Goal: Register for event/course

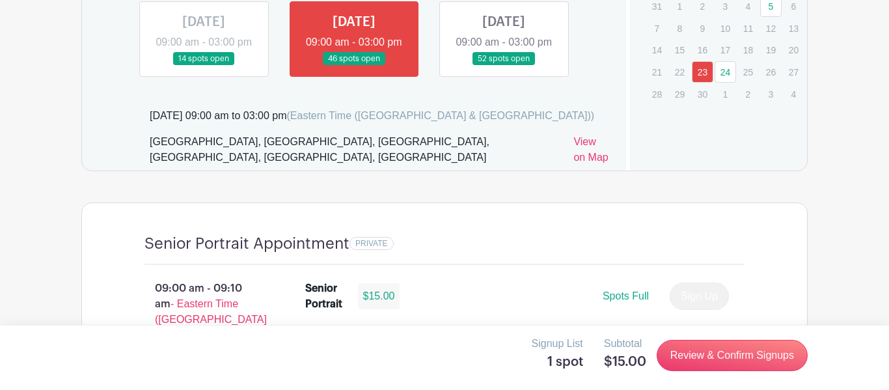
scroll to position [854, 0]
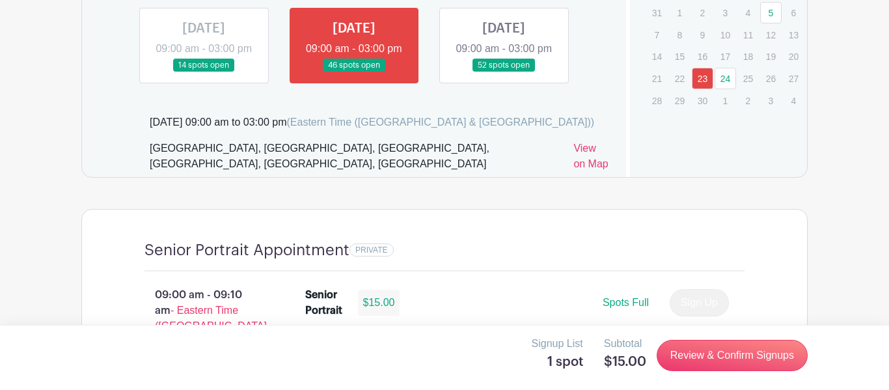
click at [504, 72] on link at bounding box center [504, 72] width 0 height 0
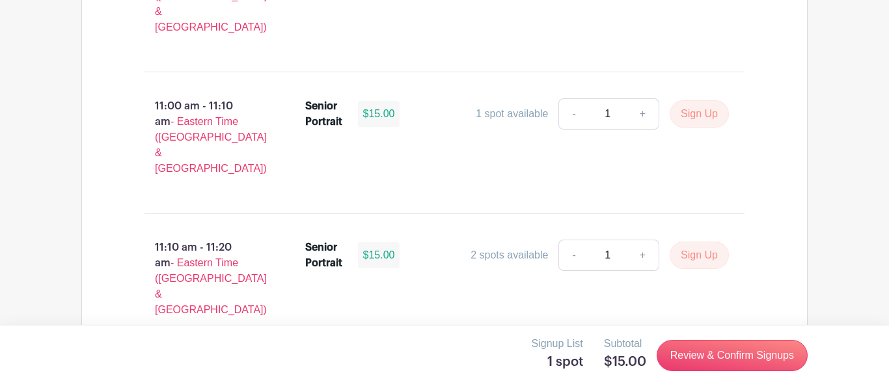
scroll to position [2735, 0]
click at [841, 16] on main "Log In Sign Up for Free Images Boiling Springs High Senior Class of '26 Makeup …" at bounding box center [444, 21] width 889 height 5512
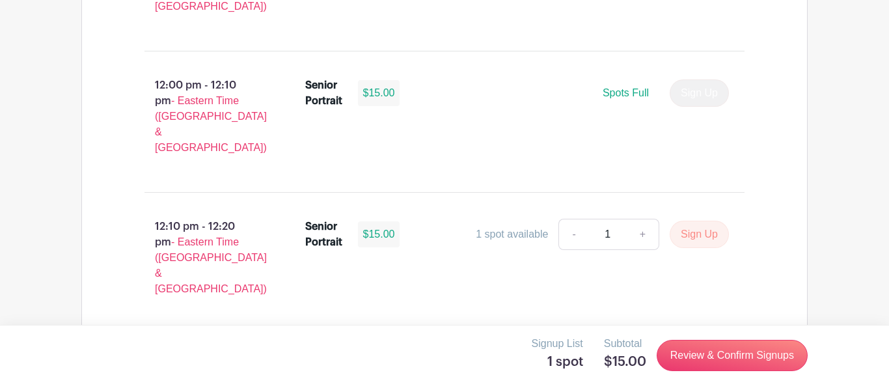
scroll to position [3626, 0]
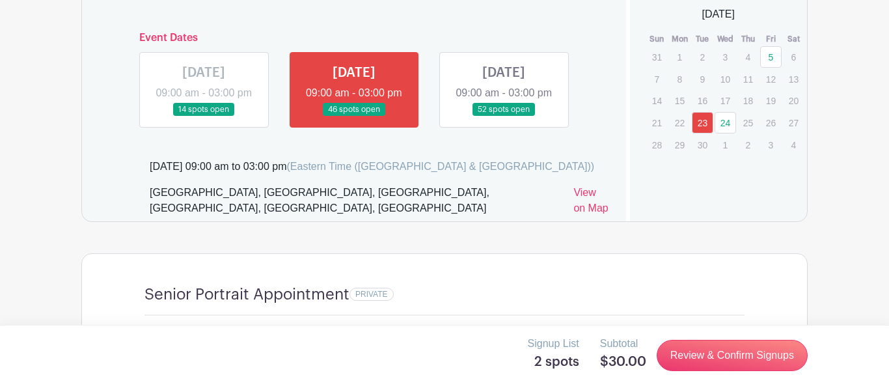
scroll to position [815, 0]
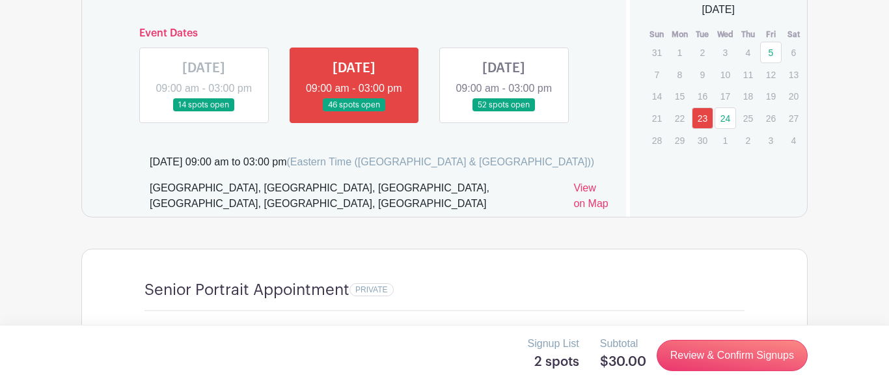
click at [504, 112] on link at bounding box center [504, 112] width 0 height 0
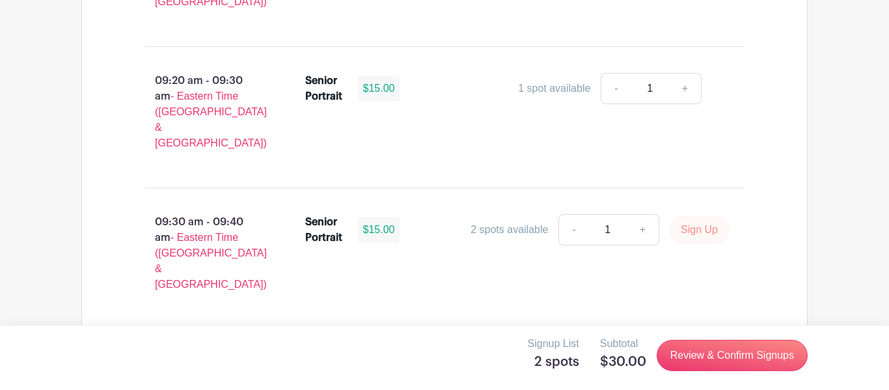
scroll to position [1352, 0]
click at [697, 215] on button "Sign Up" at bounding box center [699, 228] width 59 height 27
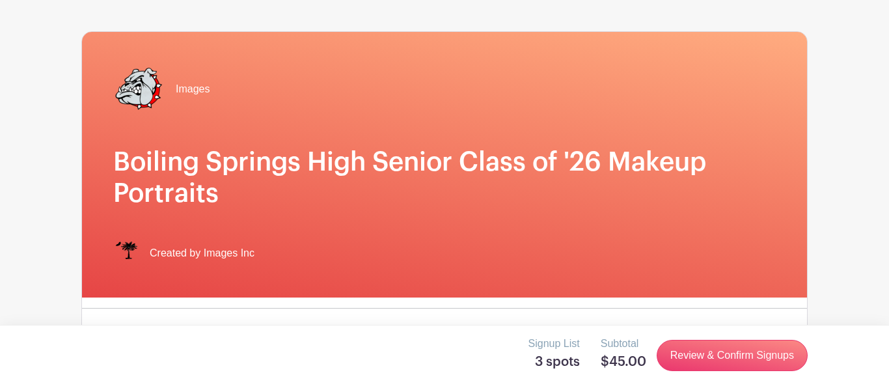
scroll to position [47, 0]
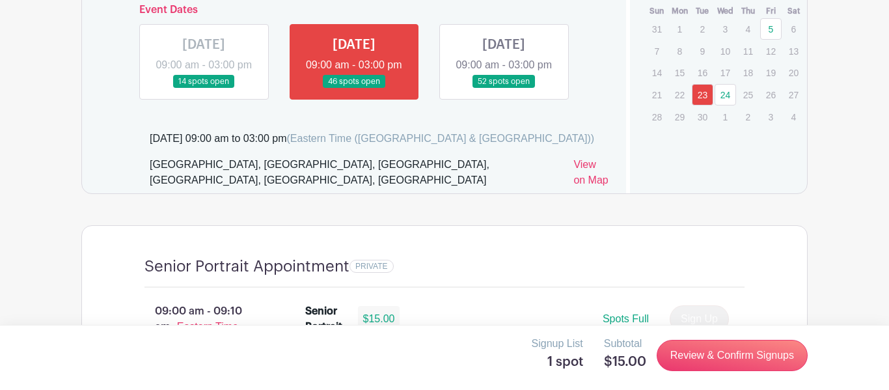
scroll to position [837, 0]
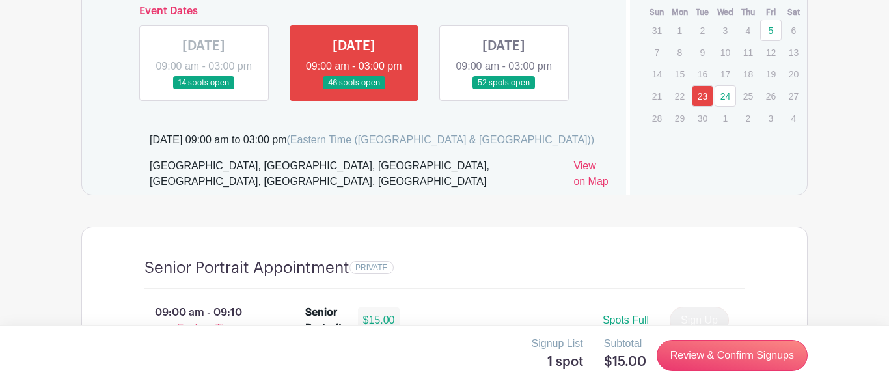
click at [504, 90] on link at bounding box center [504, 90] width 0 height 0
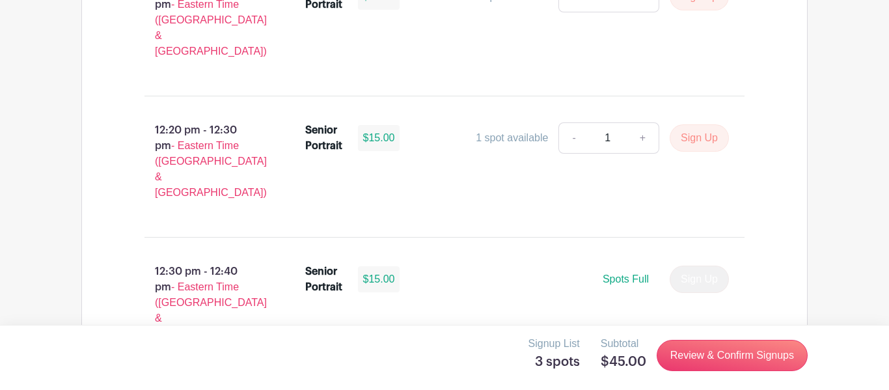
scroll to position [3843, 0]
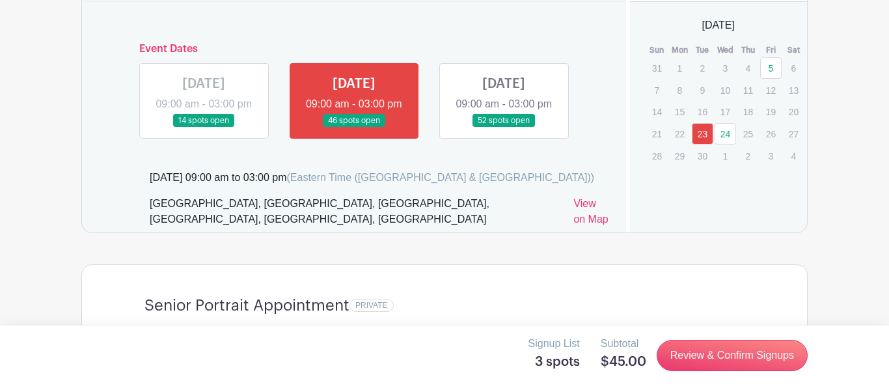
scroll to position [800, 0]
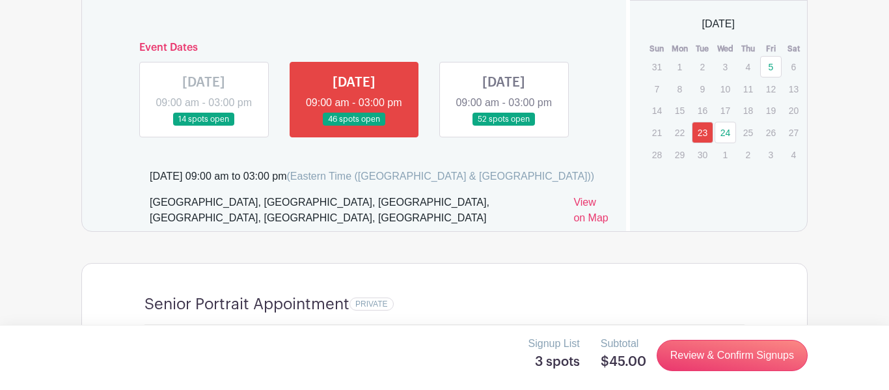
click at [725, 135] on link "24" at bounding box center [724, 132] width 21 height 21
click at [725, 143] on link "24" at bounding box center [724, 132] width 21 height 21
click at [735, 136] on link "24" at bounding box center [724, 132] width 21 height 21
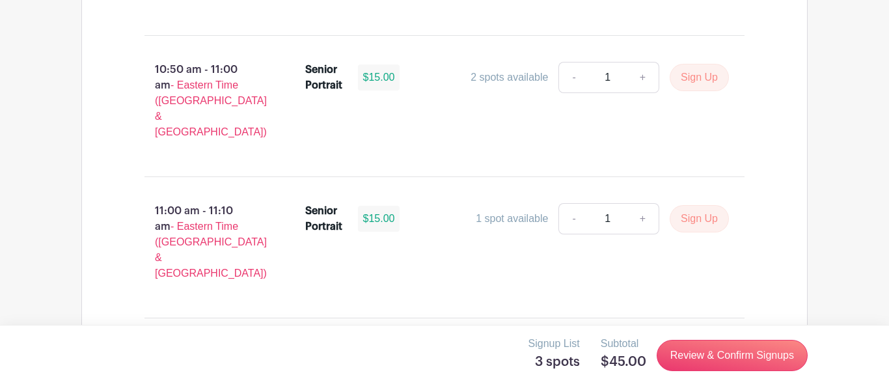
scroll to position [2667, 0]
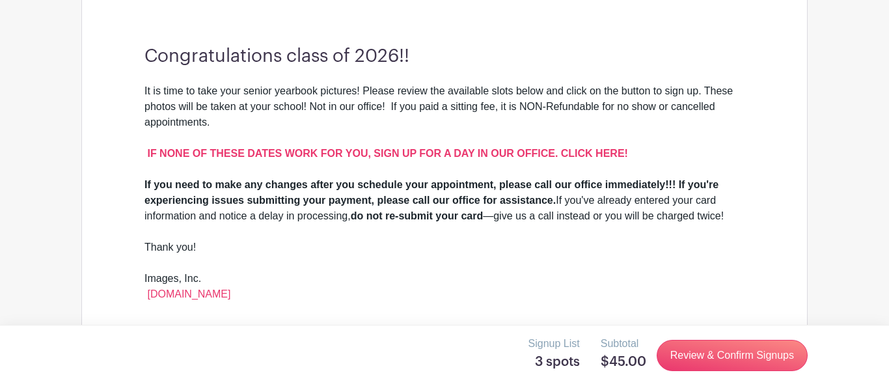
scroll to position [478, 0]
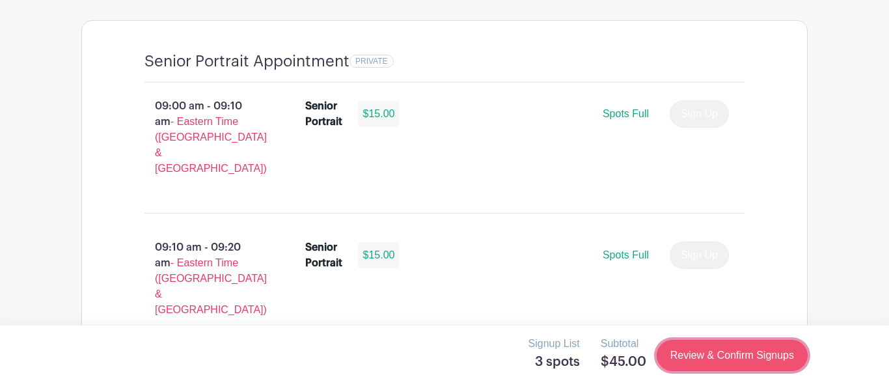
click at [768, 356] on link "Review & Confirm Signups" at bounding box center [732, 355] width 151 height 31
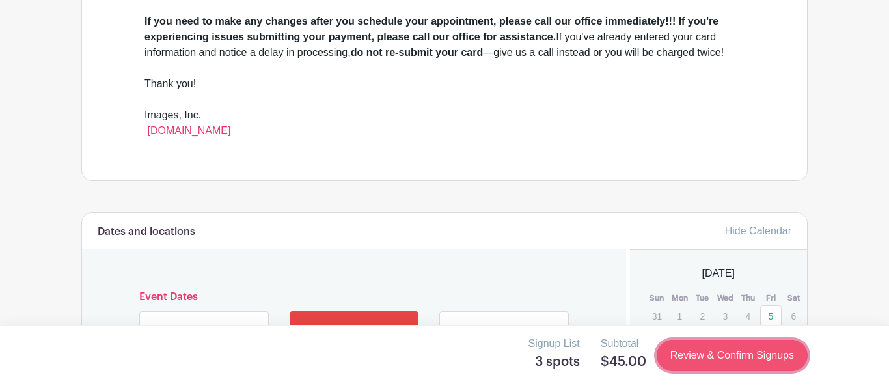
scroll to position [848, 0]
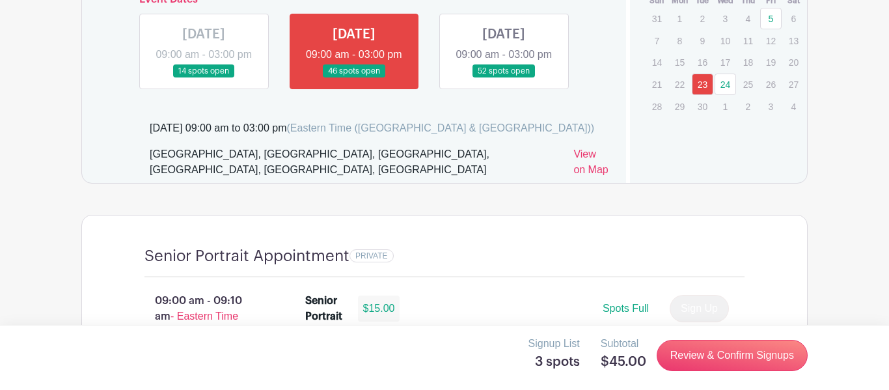
click at [504, 78] on link at bounding box center [504, 78] width 0 height 0
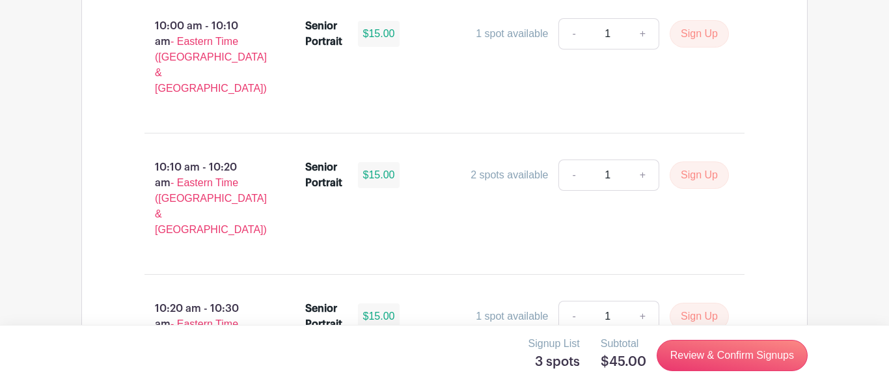
scroll to position [1983, 0]
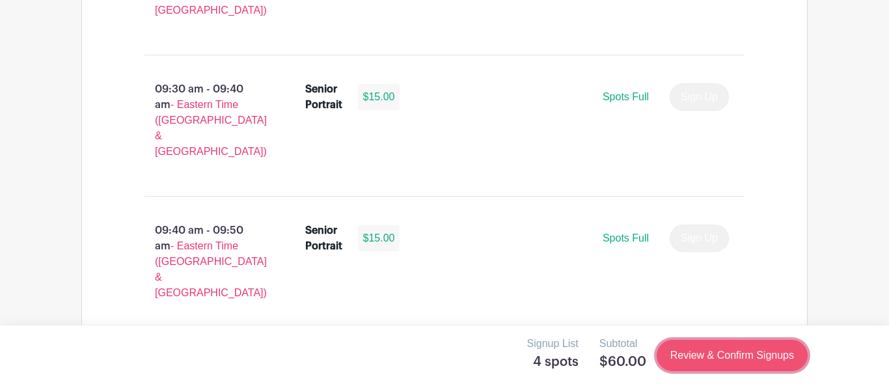
click at [773, 356] on link "Review & Confirm Signups" at bounding box center [732, 355] width 151 height 31
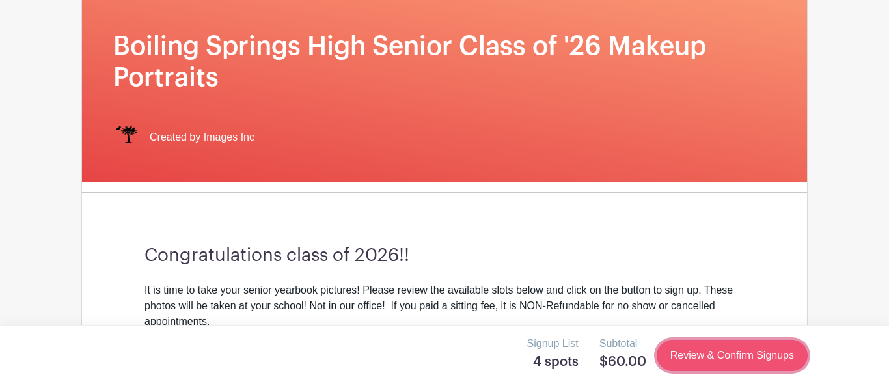
click at [783, 364] on link "Review & Confirm Signups" at bounding box center [732, 355] width 151 height 31
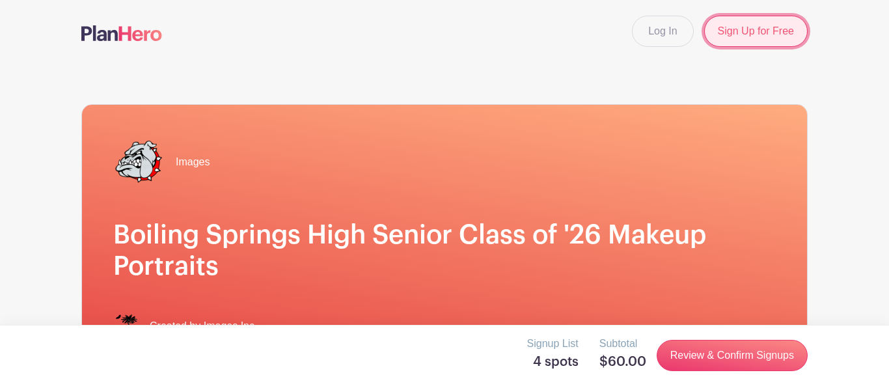
click at [777, 40] on link "Sign Up for Free" at bounding box center [755, 31] width 103 height 31
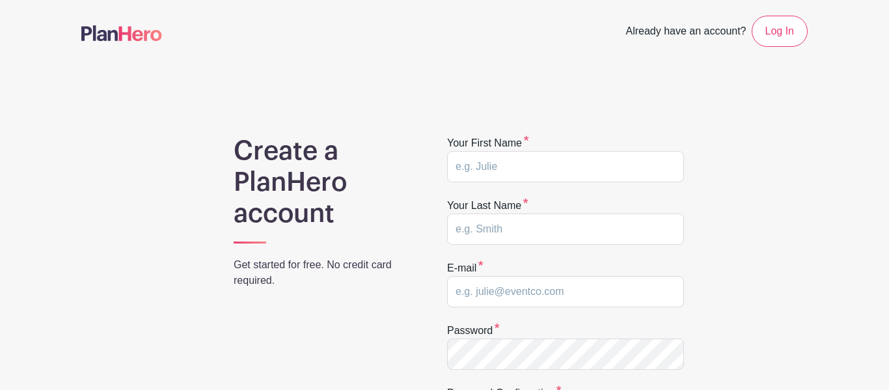
click at [632, 194] on form "Your first name Your last name E-mail Password Password confirmation CREATE MY …" at bounding box center [565, 307] width 237 height 344
click at [521, 161] on input "text" at bounding box center [565, 166] width 237 height 31
type input "TaZiah"
type input "Johnson"
type input "taziah0926@icloud.com"
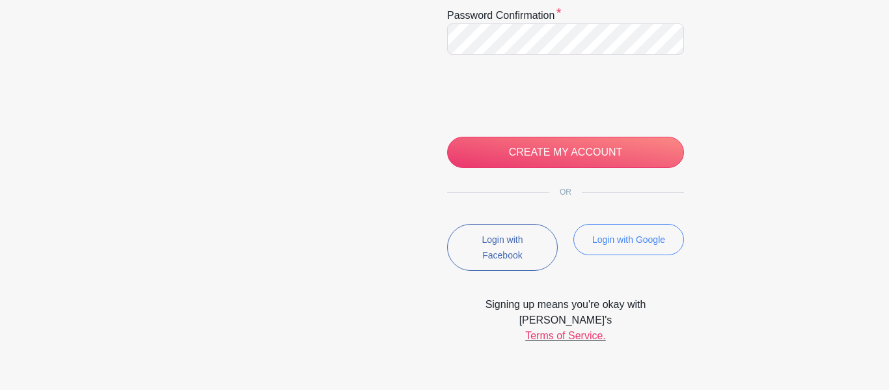
scroll to position [379, 0]
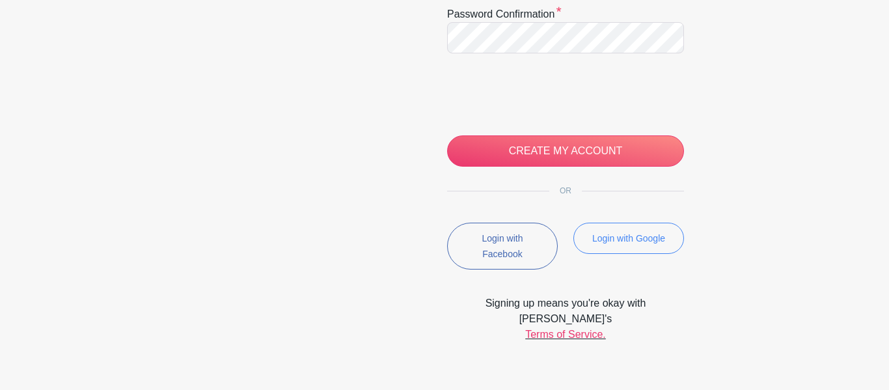
click at [571, 158] on div at bounding box center [444, 195] width 889 height 390
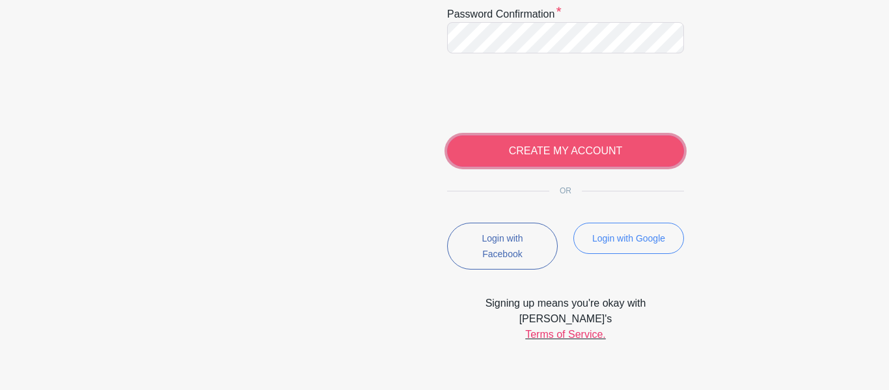
click at [608, 156] on input "CREATE MY ACCOUNT" at bounding box center [565, 150] width 237 height 31
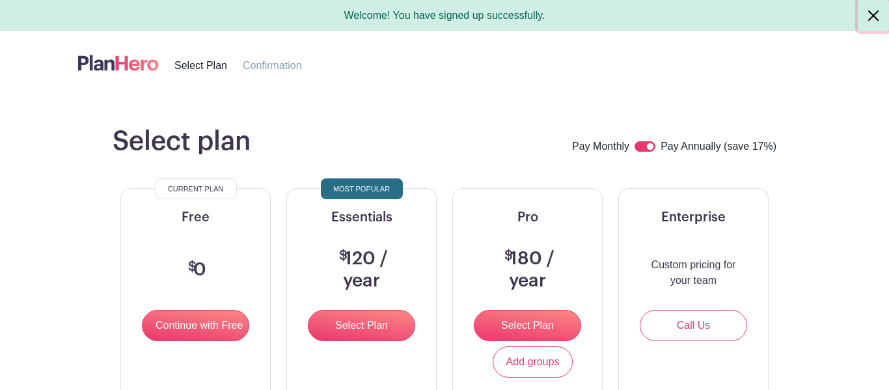
click at [868, 9] on button "Close" at bounding box center [873, 15] width 31 height 31
click at [866, 15] on button "Close" at bounding box center [873, 15] width 31 height 31
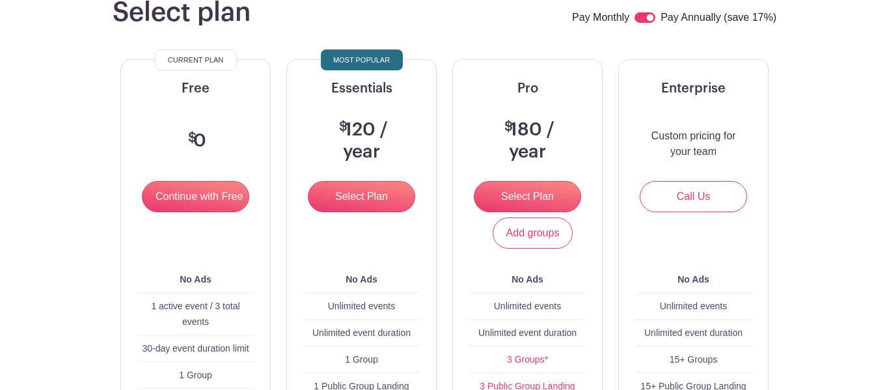
scroll to position [129, 0]
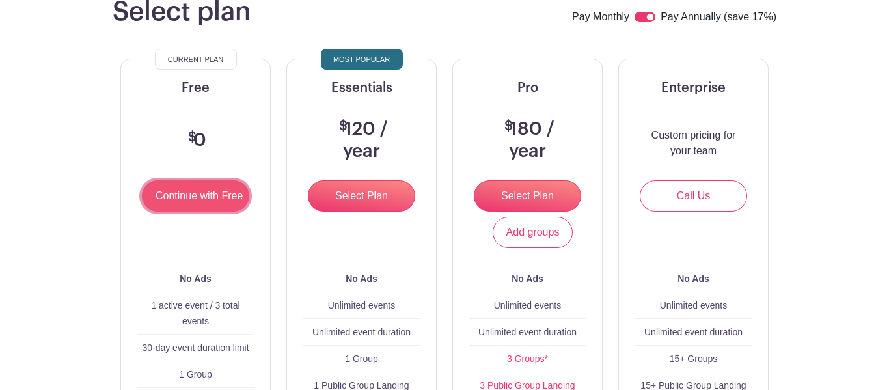
click at [163, 202] on input "Continue with Free" at bounding box center [195, 195] width 107 height 31
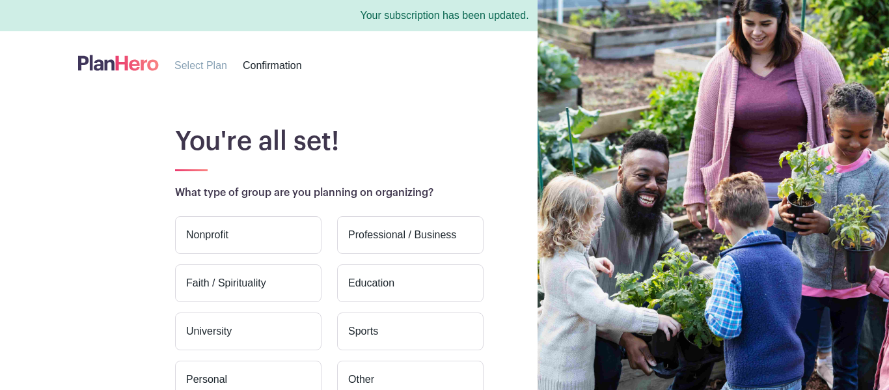
scroll to position [153, 0]
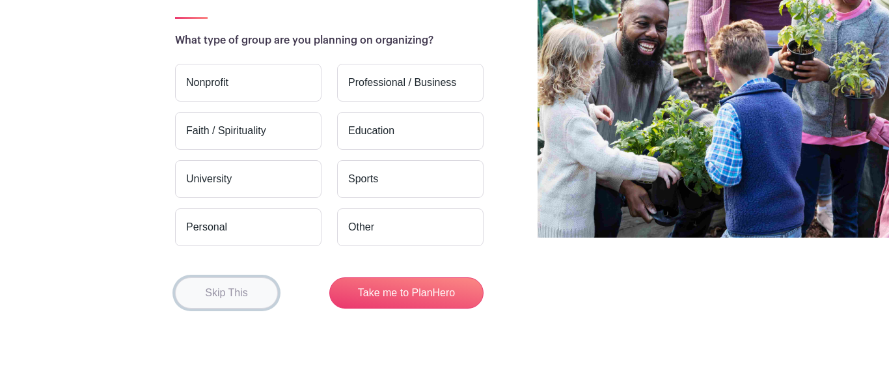
click at [204, 297] on button "Skip This" at bounding box center [226, 292] width 103 height 31
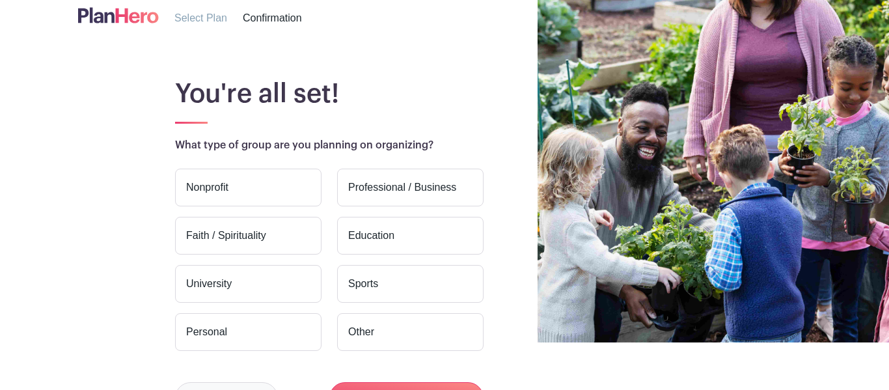
scroll to position [0, 0]
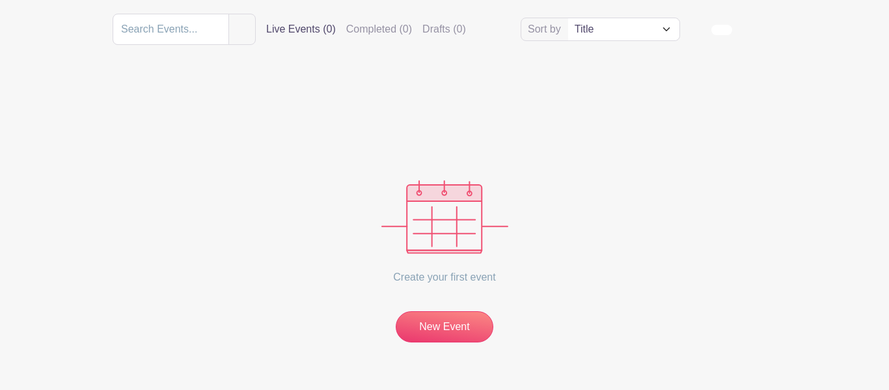
scroll to position [151, 0]
click at [468, 329] on link "New Event" at bounding box center [445, 327] width 98 height 34
click at [629, 33] on select "Title Recently modified Newest Upcoming dates" at bounding box center [623, 29] width 111 height 22
select select "last_added"
click at [568, 19] on select "Title Recently modified Newest Upcoming dates" at bounding box center [623, 29] width 111 height 22
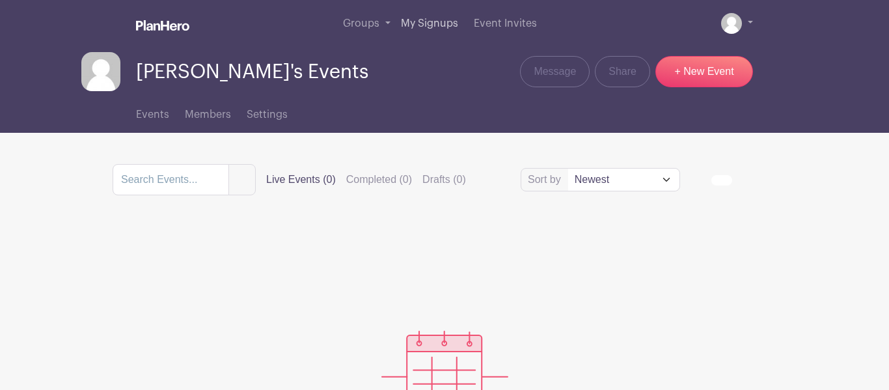
click at [405, 13] on link "My Signups" at bounding box center [430, 23] width 68 height 47
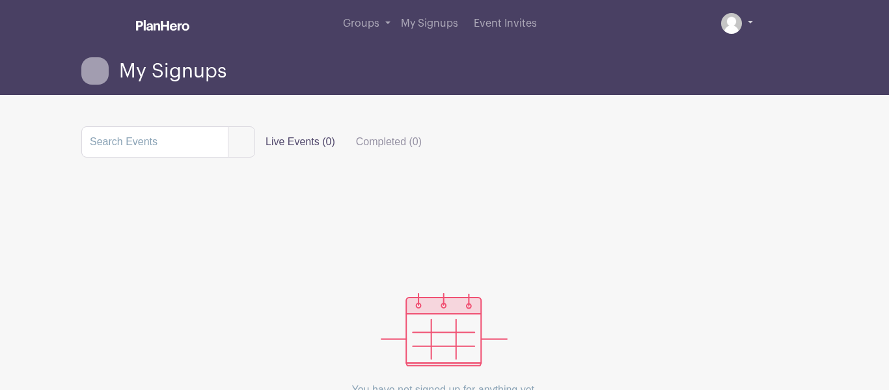
click at [748, 21] on link at bounding box center [737, 23] width 32 height 21
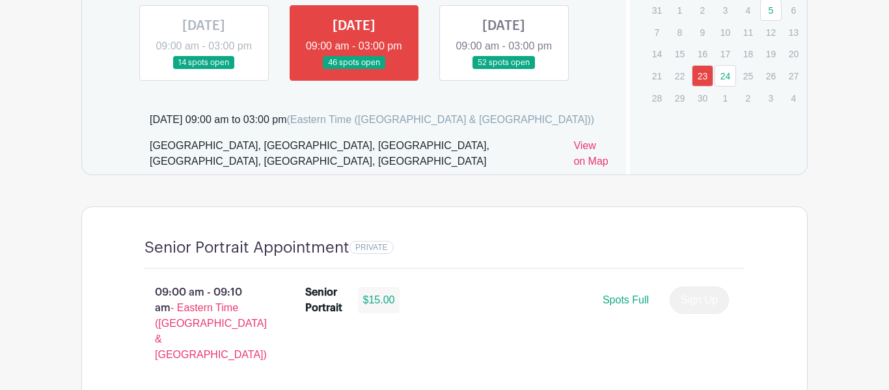
scroll to position [842, 0]
click at [504, 69] on link at bounding box center [504, 69] width 0 height 0
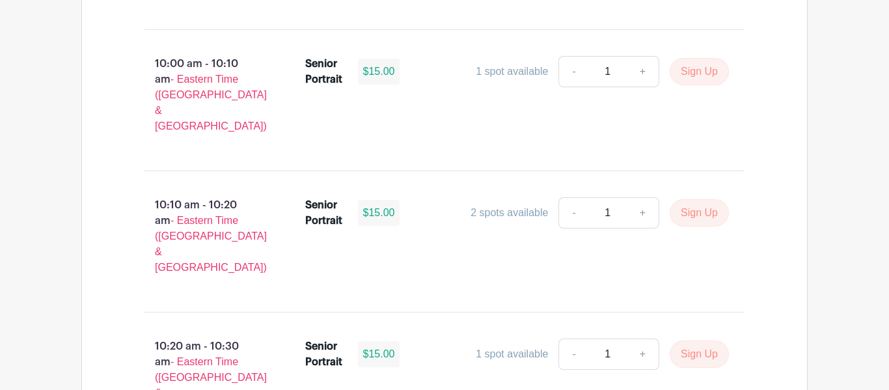
scroll to position [1918, 0]
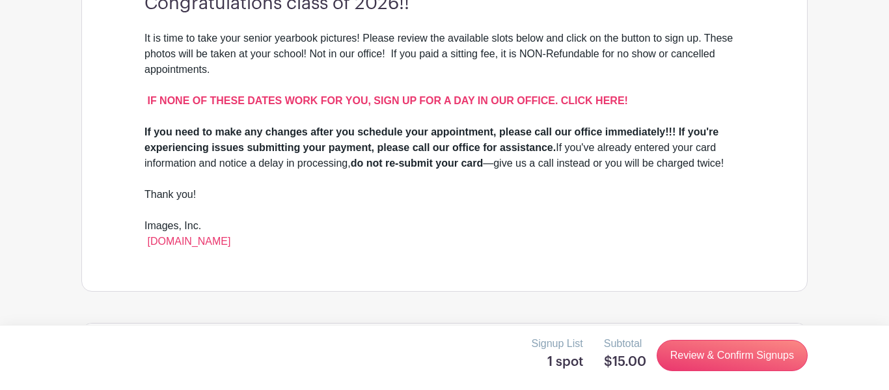
scroll to position [441, 0]
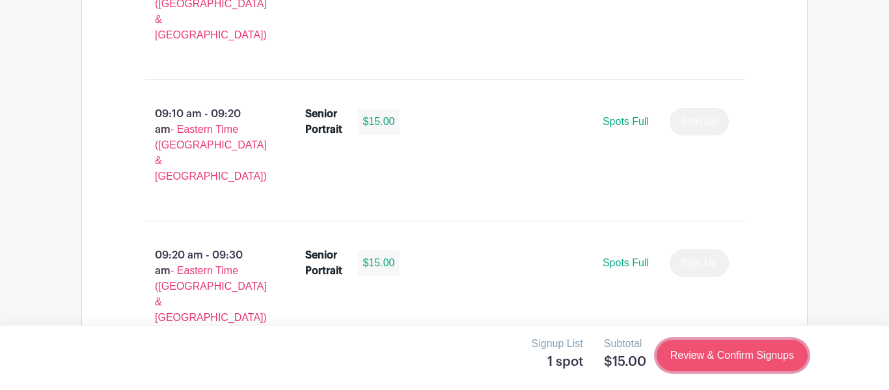
click at [760, 364] on link "Review & Confirm Signups" at bounding box center [732, 355] width 151 height 31
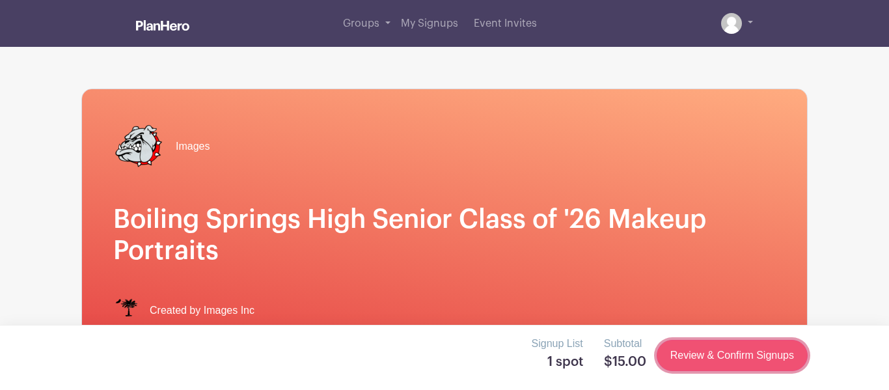
click at [758, 356] on link "Review & Confirm Signups" at bounding box center [732, 355] width 151 height 31
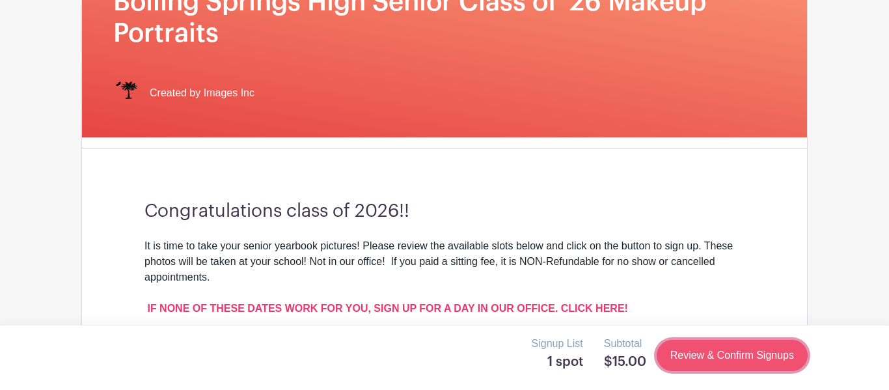
click at [746, 349] on link "Review & Confirm Signups" at bounding box center [732, 355] width 151 height 31
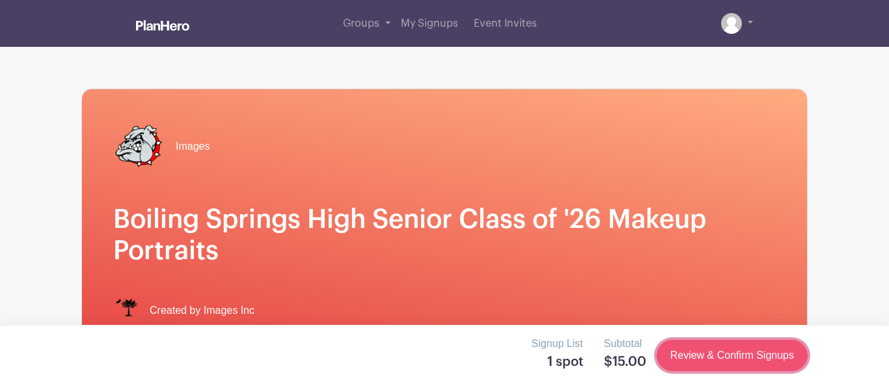
click at [745, 355] on link "Review & Confirm Signups" at bounding box center [732, 355] width 151 height 31
click at [745, 357] on link "Review & Confirm Signups" at bounding box center [732, 355] width 151 height 31
click at [752, 351] on link "Review & Confirm Signups" at bounding box center [732, 355] width 151 height 31
click at [760, 351] on link "Review & Confirm Signups" at bounding box center [732, 355] width 151 height 31
click at [765, 351] on link "Review & Confirm Signups" at bounding box center [732, 355] width 151 height 31
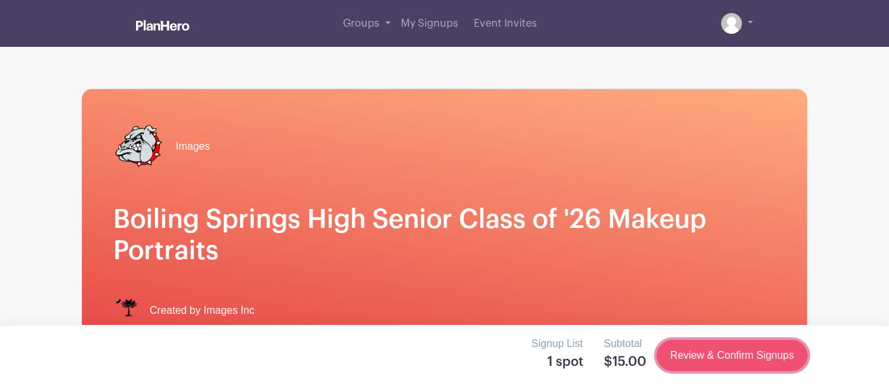
click at [766, 353] on link "Review & Confirm Signups" at bounding box center [732, 355] width 151 height 31
click at [766, 352] on link "Review & Confirm Signups" at bounding box center [732, 355] width 151 height 31
click at [757, 358] on link "Review & Confirm Signups" at bounding box center [732, 355] width 151 height 31
click at [749, 360] on link "Review & Confirm Signups" at bounding box center [732, 355] width 151 height 31
click at [742, 361] on link "Review & Confirm Signups" at bounding box center [732, 355] width 151 height 31
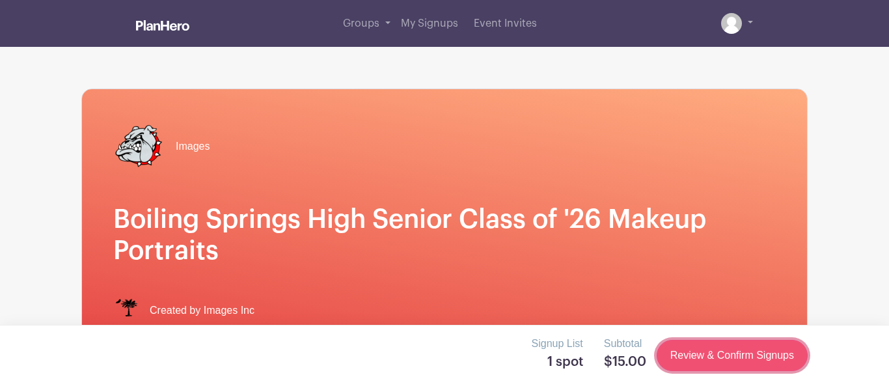
click at [740, 359] on link "Review & Confirm Signups" at bounding box center [732, 355] width 151 height 31
click at [747, 359] on link "Review & Confirm Signups" at bounding box center [732, 355] width 151 height 31
click at [758, 346] on link "Review & Confirm Signups" at bounding box center [732, 355] width 151 height 31
click at [750, 348] on link "Review & Confirm Signups" at bounding box center [732, 355] width 151 height 31
click at [746, 350] on link "Review & Confirm Signups" at bounding box center [732, 355] width 151 height 31
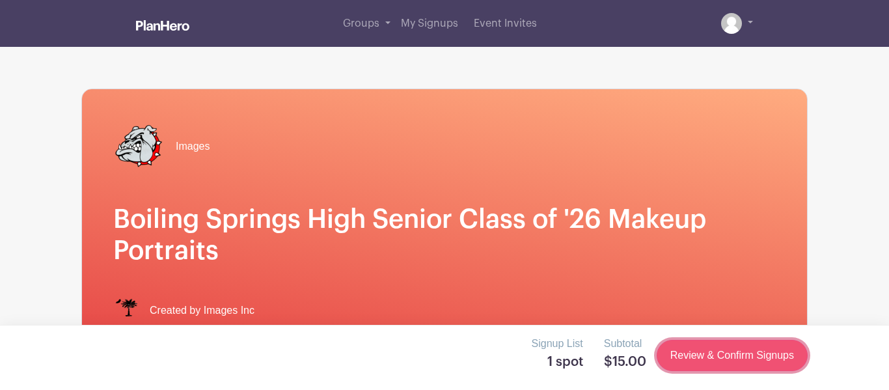
click at [746, 349] on link "Review & Confirm Signups" at bounding box center [732, 355] width 151 height 31
click at [746, 368] on link "Review & Confirm Signups" at bounding box center [732, 355] width 151 height 31
click at [774, 353] on link "Review & Confirm Signups" at bounding box center [732, 355] width 151 height 31
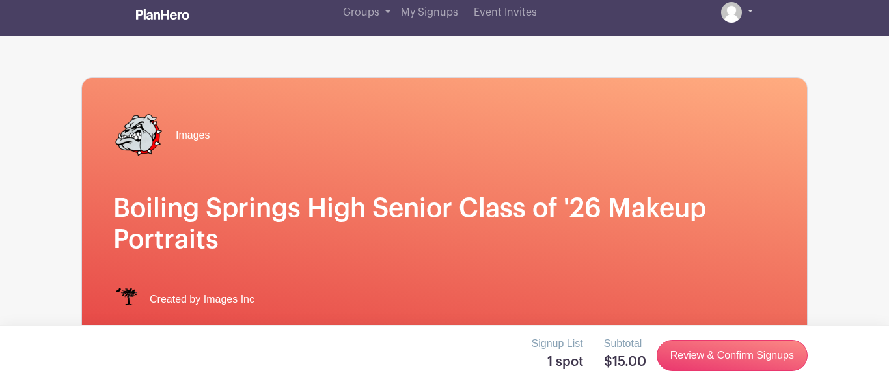
click at [728, 18] on img at bounding box center [731, 12] width 21 height 21
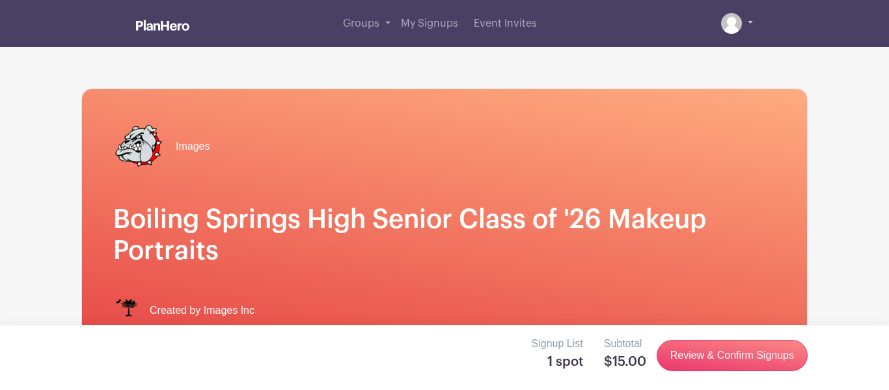
click at [750, 22] on link at bounding box center [737, 23] width 32 height 21
click at [742, 16] on link at bounding box center [737, 23] width 32 height 21
click at [736, 20] on img at bounding box center [731, 23] width 21 height 21
click at [731, 23] on img at bounding box center [731, 23] width 21 height 21
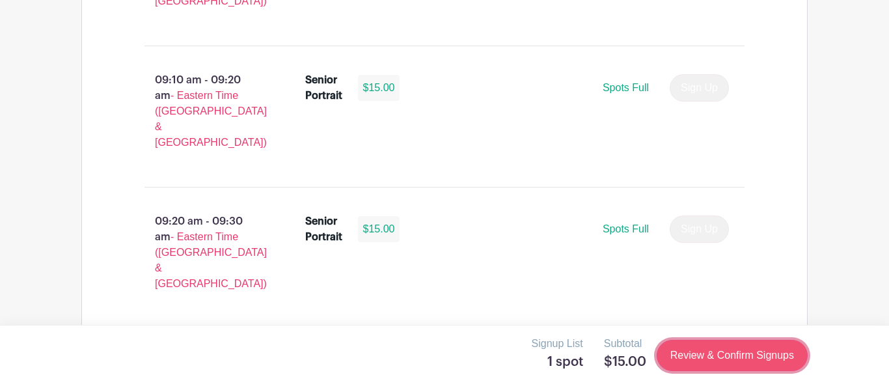
click at [709, 358] on link "Review & Confirm Signups" at bounding box center [732, 355] width 151 height 31
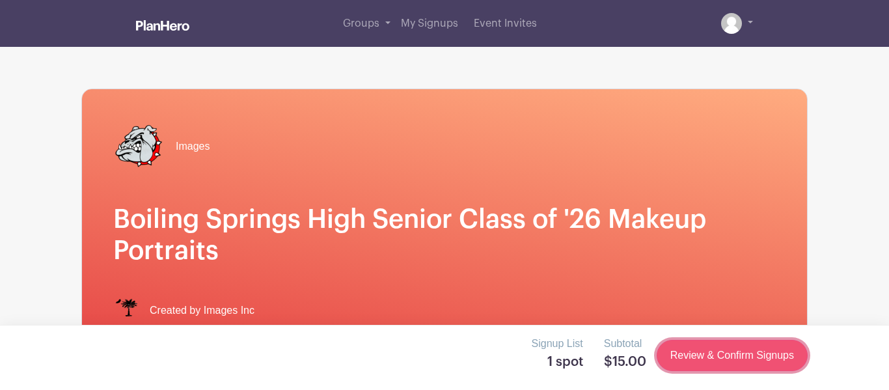
click at [694, 361] on link "Review & Confirm Signups" at bounding box center [732, 355] width 151 height 31
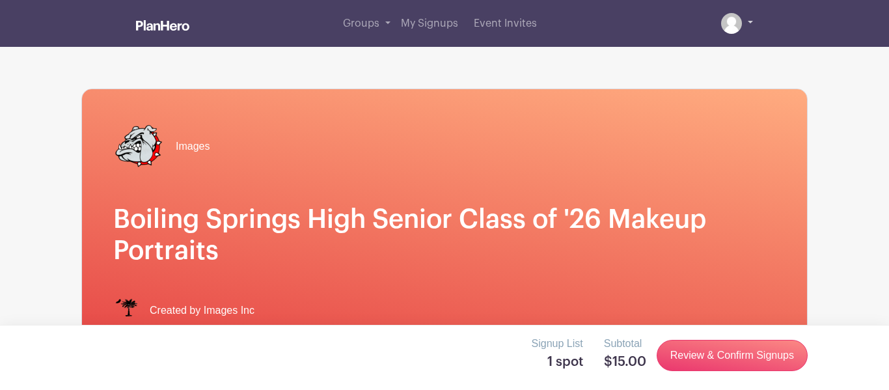
click at [741, 23] on img at bounding box center [731, 23] width 21 height 21
click at [722, 31] on link at bounding box center [737, 23] width 32 height 21
click at [735, 31] on img at bounding box center [731, 23] width 21 height 21
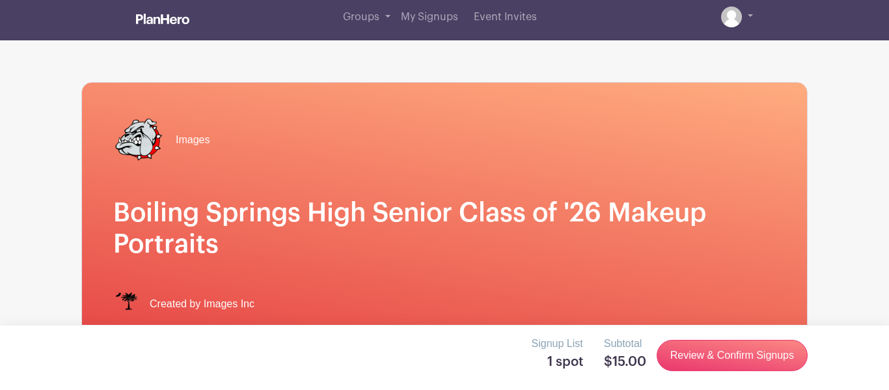
scroll to position [8, 0]
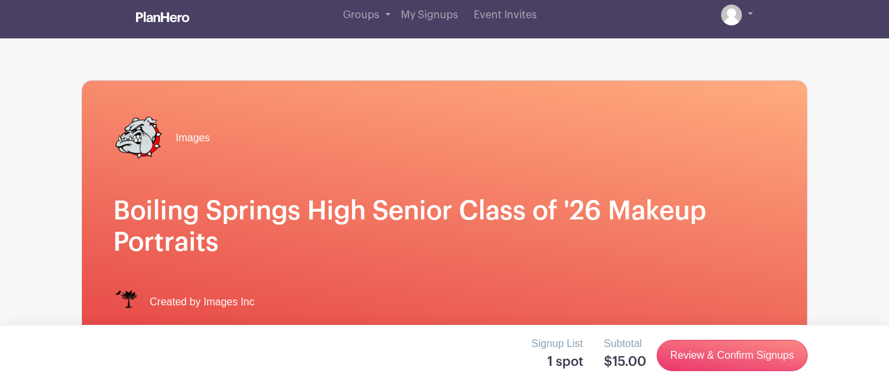
click at [696, 102] on div "Images Boiling Springs High Senior Class of '26 Makeup Portraits Created by Ima…" at bounding box center [444, 213] width 725 height 265
click at [684, 160] on div "Images" at bounding box center [444, 138] width 662 height 52
click at [675, 189] on div "Images Boiling Springs High Senior Class of '26 Makeup Portraits Created by Ima…" at bounding box center [444, 213] width 725 height 265
click at [672, 204] on h1 "Boiling Springs High Senior Class of '26 Makeup Portraits" at bounding box center [444, 226] width 662 height 62
click at [686, 248] on h1 "Boiling Springs High Senior Class of '26 Makeup Portraits" at bounding box center [444, 226] width 662 height 62
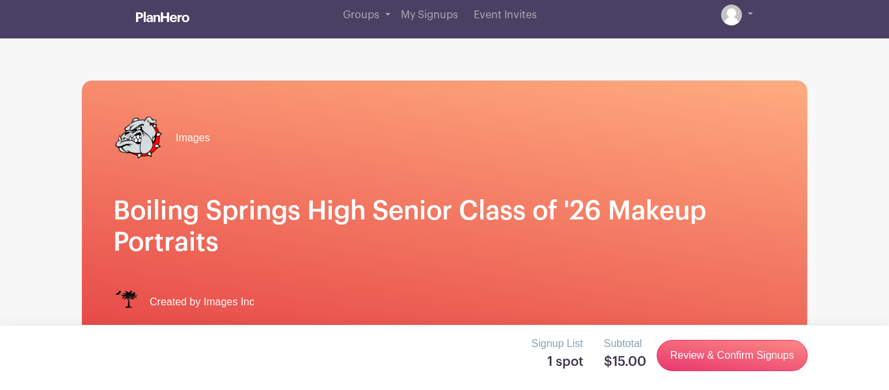
click at [671, 258] on h1 "Boiling Springs High Senior Class of '26 Makeup Portraits" at bounding box center [444, 226] width 662 height 62
click at [676, 250] on h1 "Boiling Springs High Senior Class of '26 Makeup Portraits" at bounding box center [444, 226] width 662 height 62
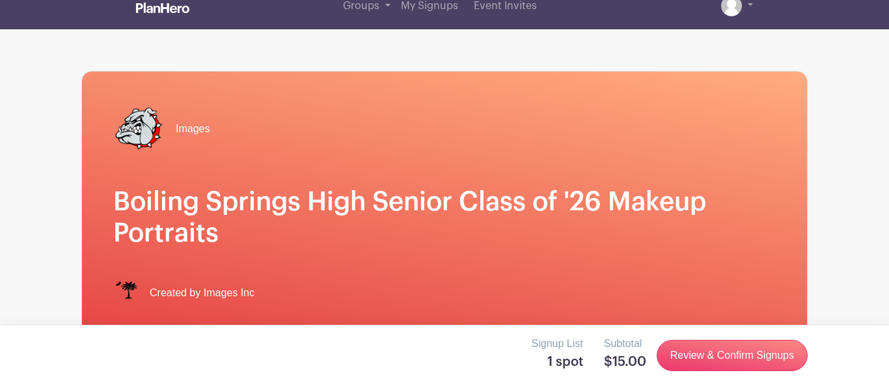
scroll to position [0, 0]
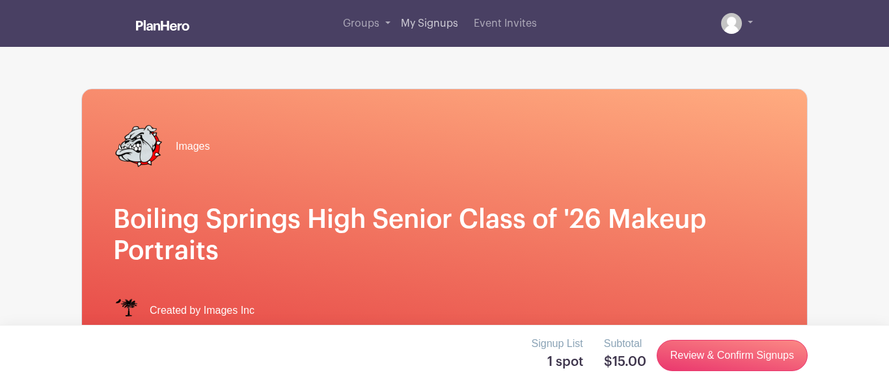
click at [431, 18] on link "My Signups" at bounding box center [430, 23] width 68 height 47
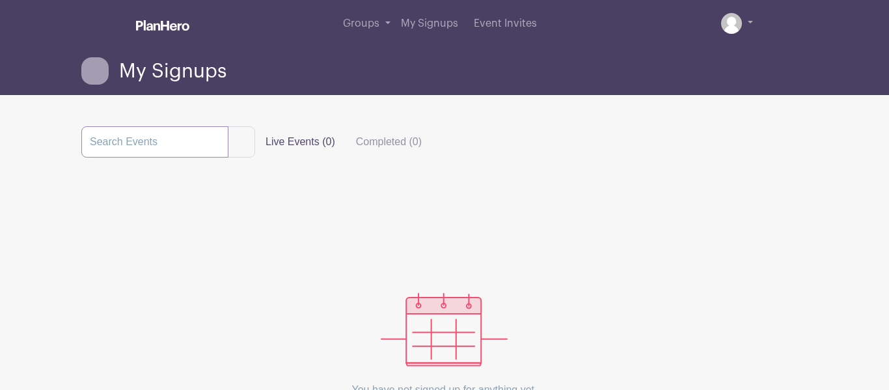
click at [116, 137] on input "search" at bounding box center [154, 141] width 147 height 31
type input "senoir pictrueas"
click at [228, 126] on button "submit" at bounding box center [241, 141] width 27 height 31
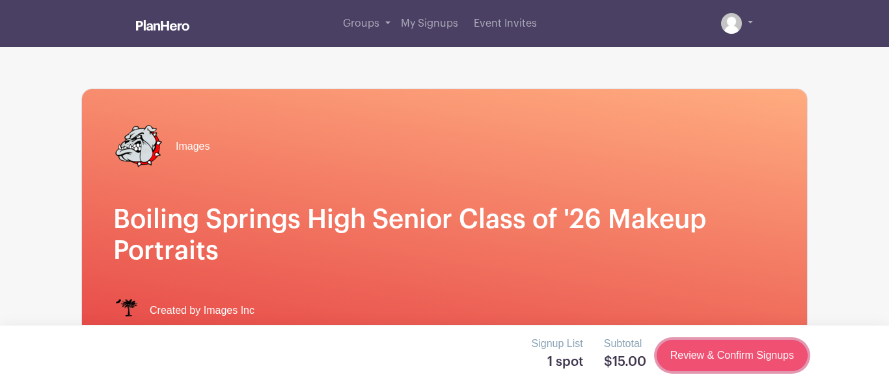
click at [765, 360] on link "Review & Confirm Signups" at bounding box center [732, 355] width 151 height 31
click at [761, 360] on link "Review & Confirm Signups" at bounding box center [732, 355] width 151 height 31
click at [748, 351] on link "Review & Confirm Signups" at bounding box center [732, 355] width 151 height 31
